Goal: Find specific page/section: Find specific page/section

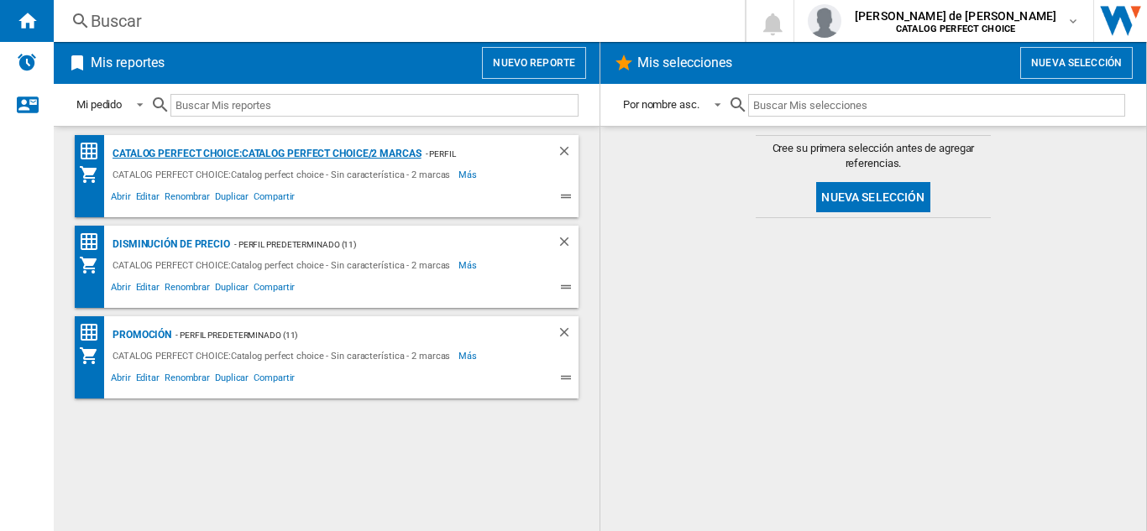
click at [334, 154] on div "CATALOG PERFECT CHOICE:Catalog perfect choice/2 marcas" at bounding box center [264, 154] width 313 height 21
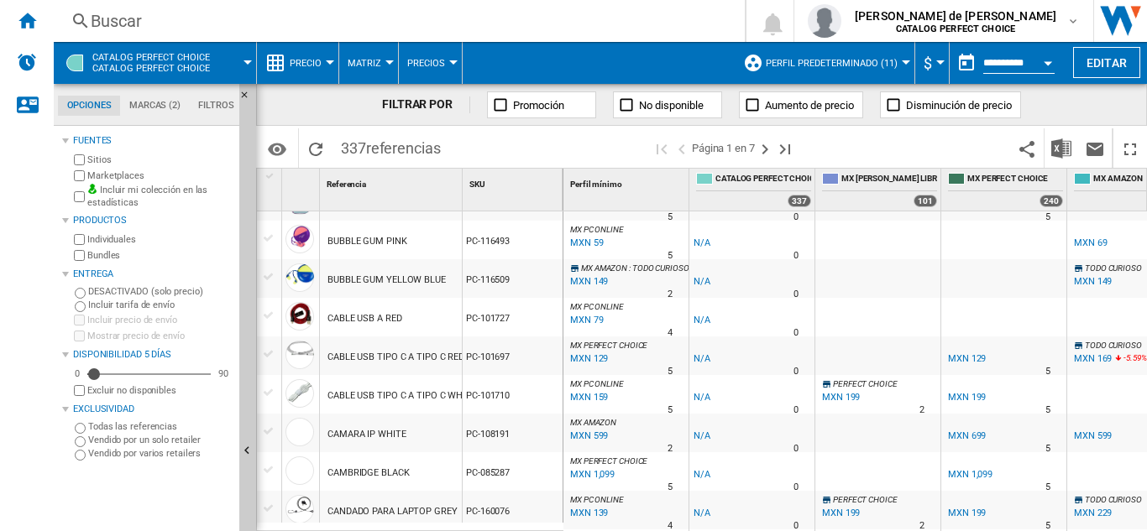
scroll to position [1636, 0]
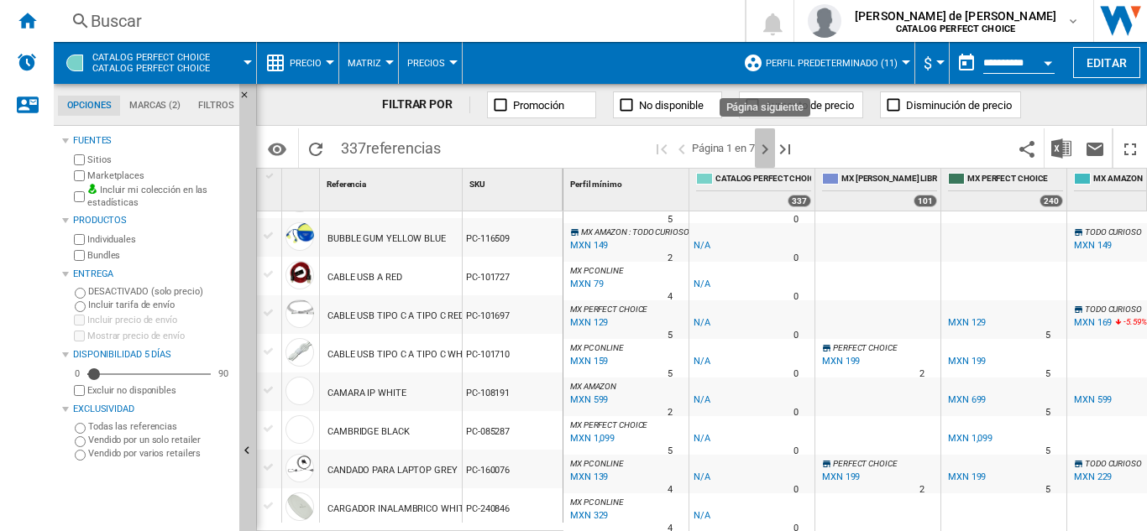
click at [762, 149] on ng-md-icon "Página siguiente" at bounding box center [765, 149] width 20 height 20
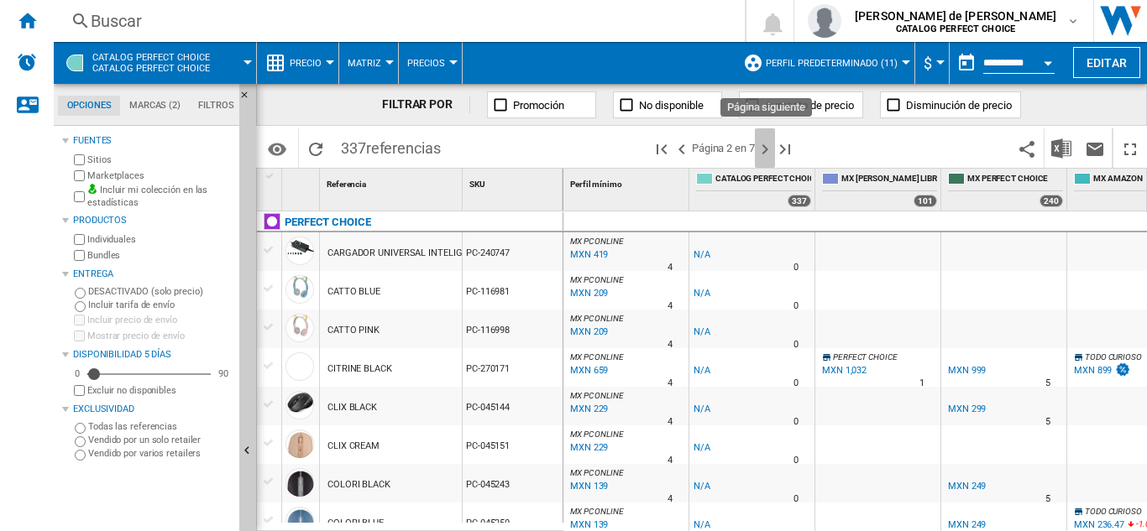
click at [770, 148] on ng-md-icon "Página siguiente" at bounding box center [765, 149] width 20 height 20
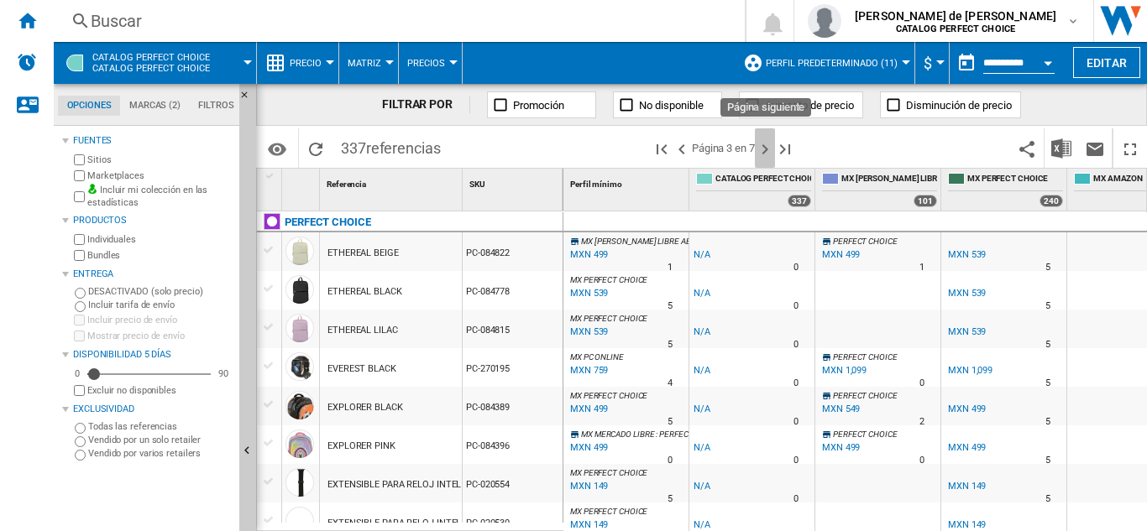
click at [770, 150] on ng-md-icon "Página siguiente" at bounding box center [765, 149] width 20 height 20
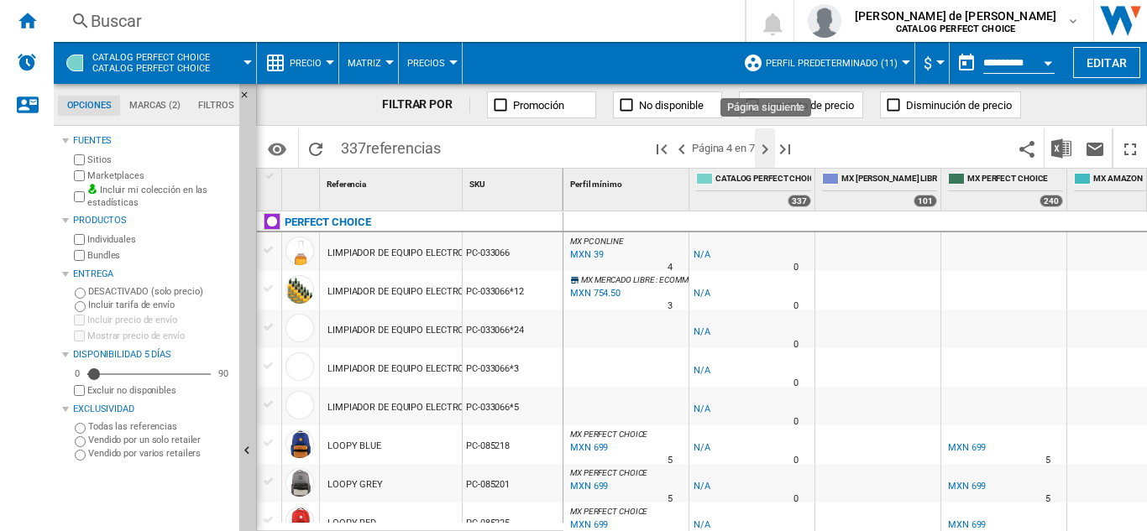
click at [770, 150] on ng-md-icon "Página siguiente" at bounding box center [765, 149] width 20 height 20
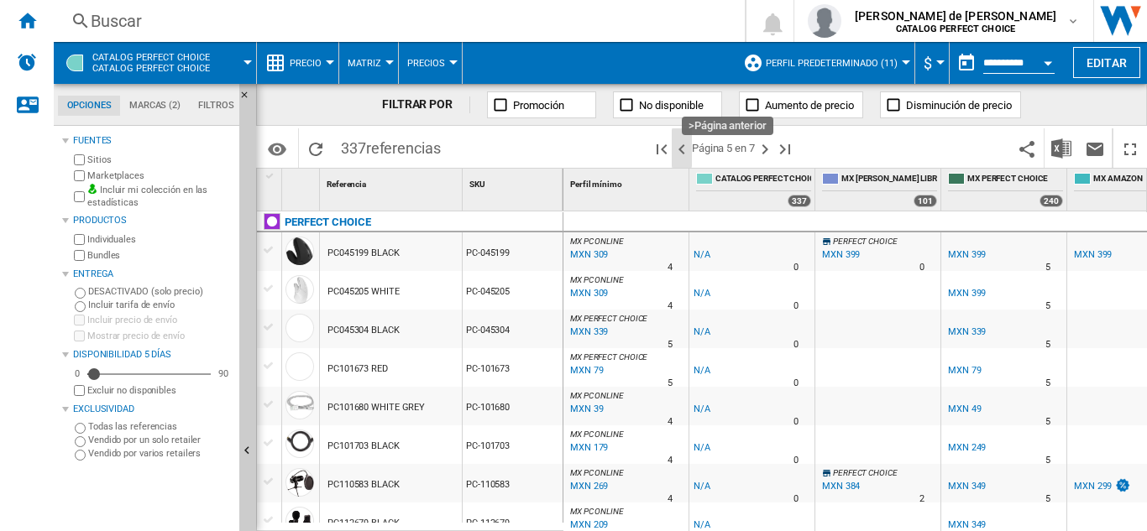
click at [681, 151] on ng-md-icon ">Página anterior" at bounding box center [682, 149] width 20 height 20
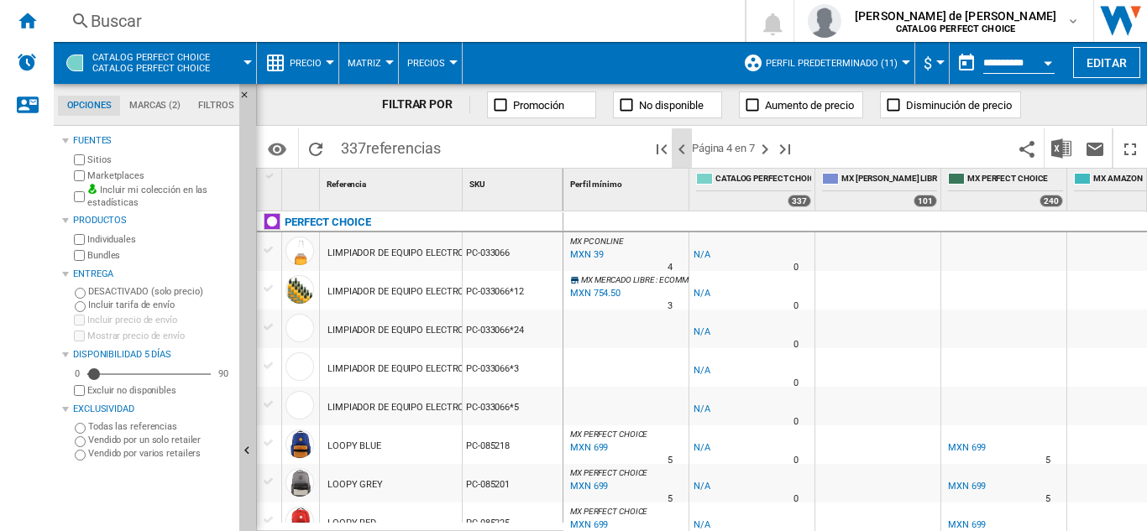
click at [680, 153] on ng-md-icon ">Página anterior" at bounding box center [682, 149] width 20 height 20
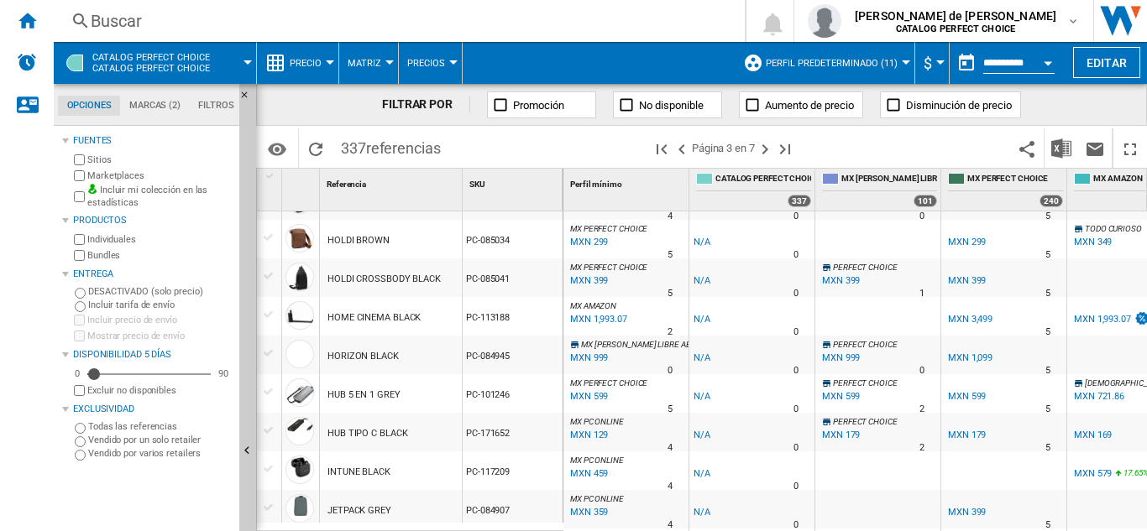
drag, startPoint x: 769, startPoint y: 150, endPoint x: 714, endPoint y: 259, distance: 121.3
click at [768, 150] on ng-md-icon "Página siguiente" at bounding box center [765, 149] width 20 height 20
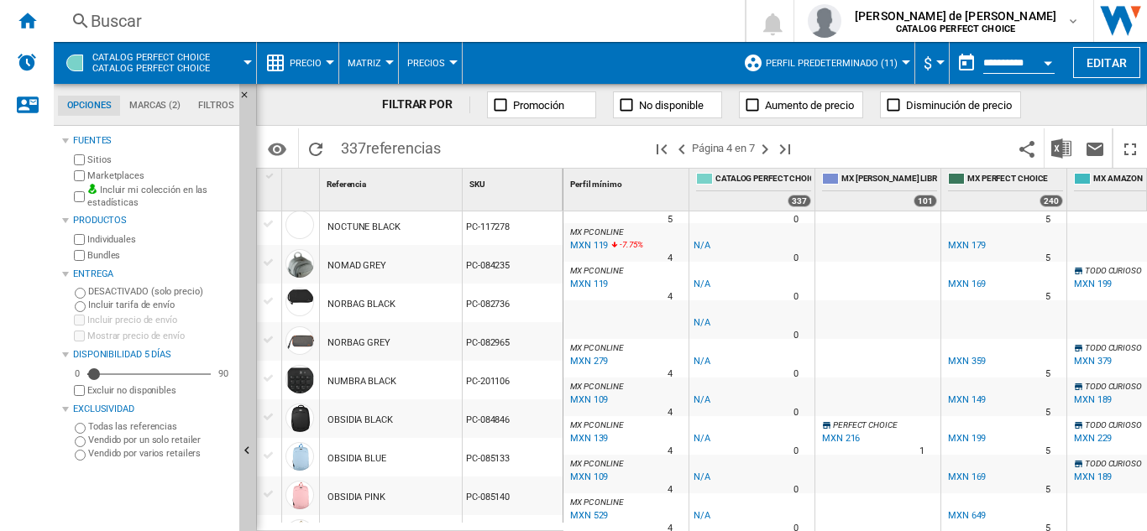
scroll to position [1636, 0]
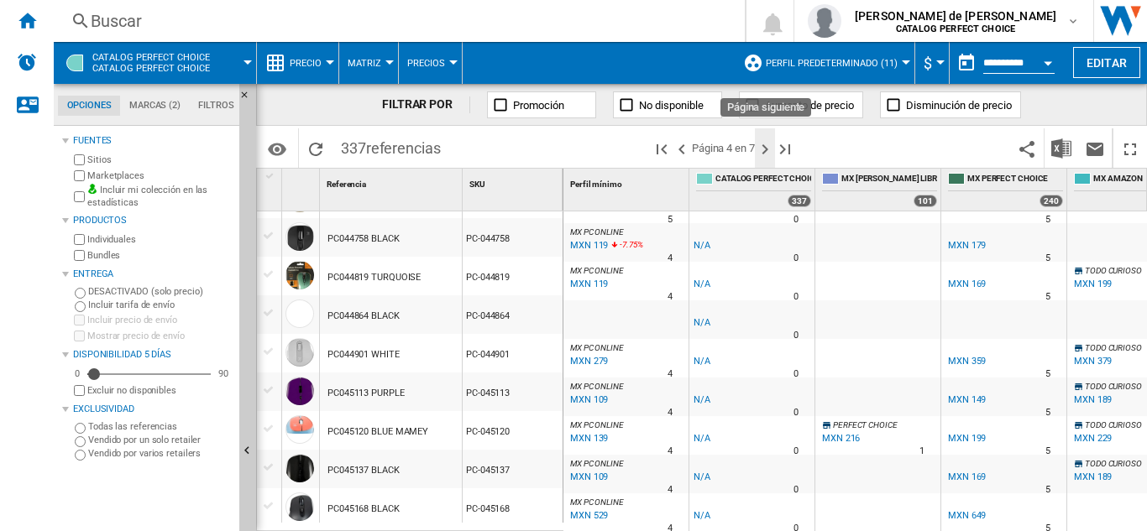
click at [765, 151] on ng-md-icon "Página siguiente" at bounding box center [765, 149] width 20 height 20
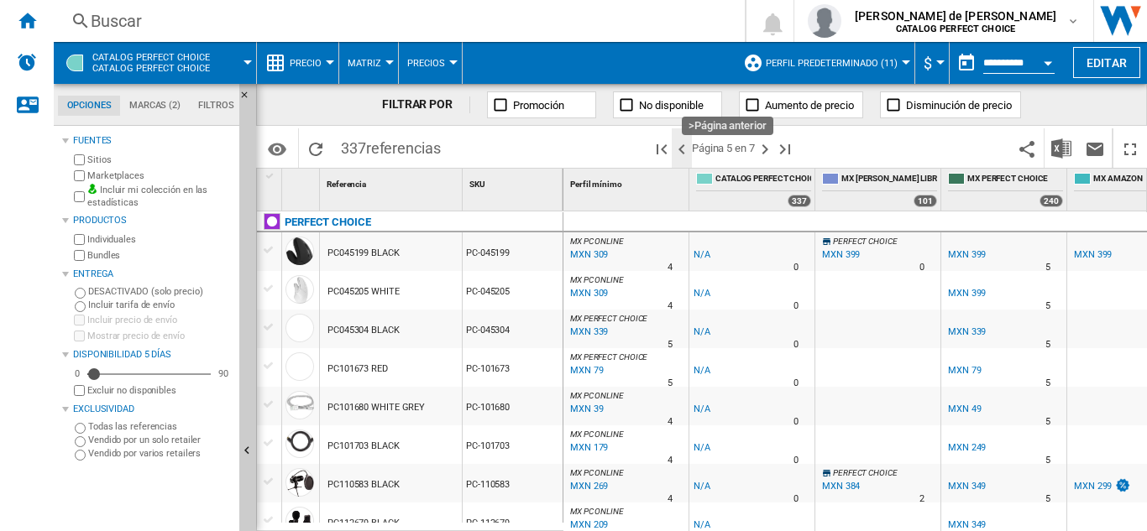
click at [682, 144] on ng-md-icon ">Página anterior" at bounding box center [682, 149] width 20 height 20
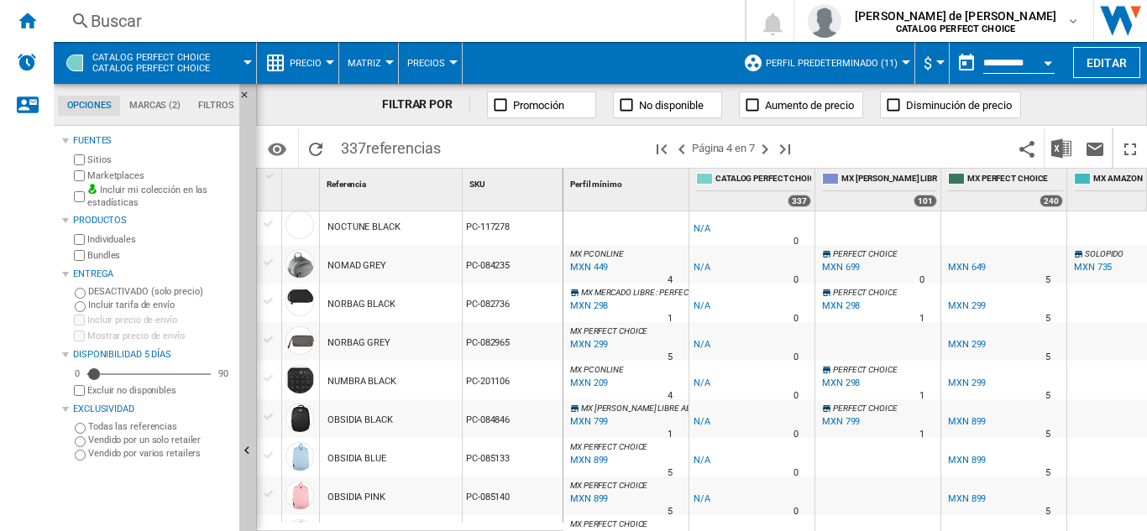
scroll to position [1636, 0]
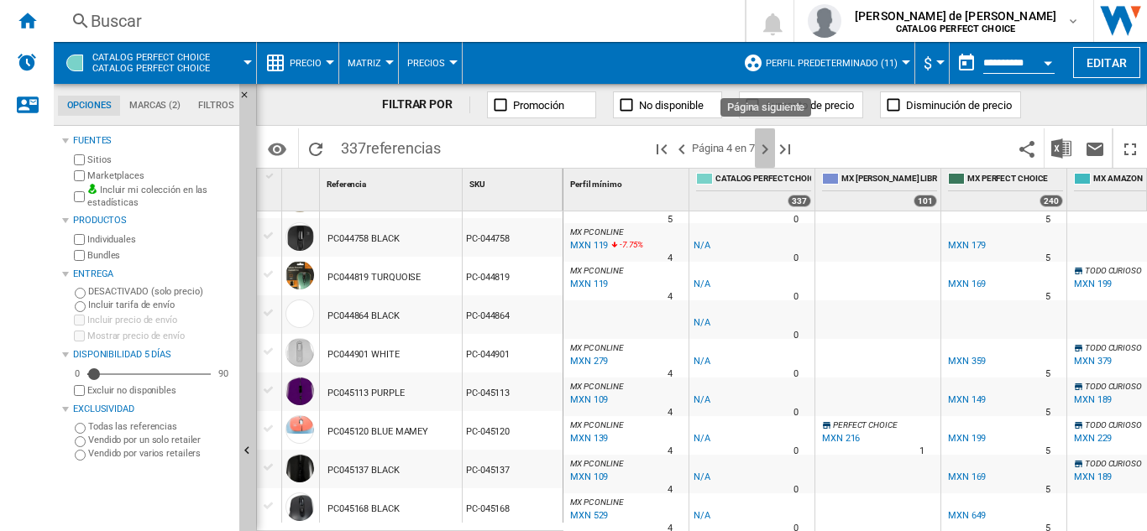
click at [770, 151] on ng-md-icon "Página siguiente" at bounding box center [765, 149] width 20 height 20
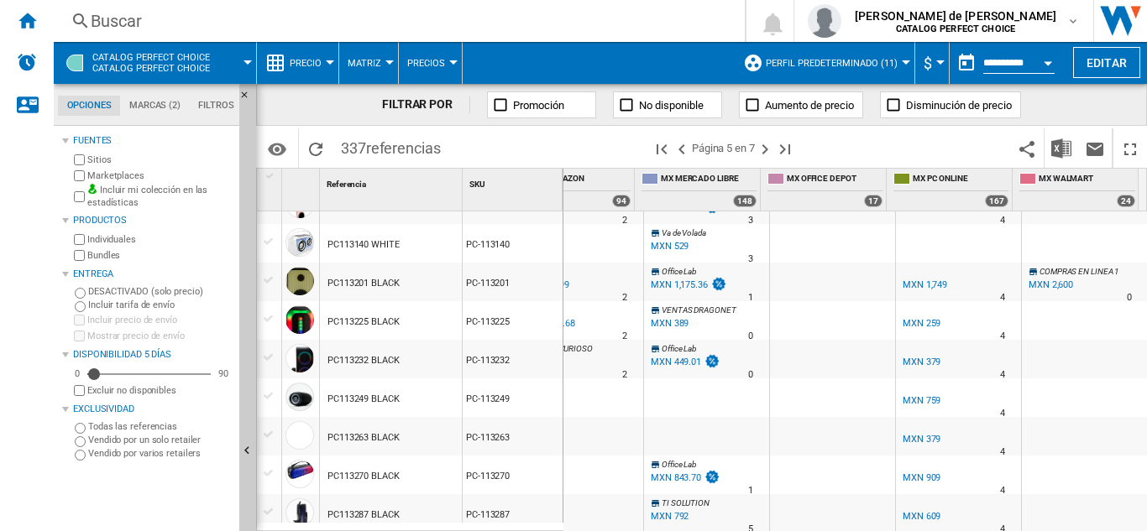
scroll to position [923, 0]
